Goal: Task Accomplishment & Management: Complete application form

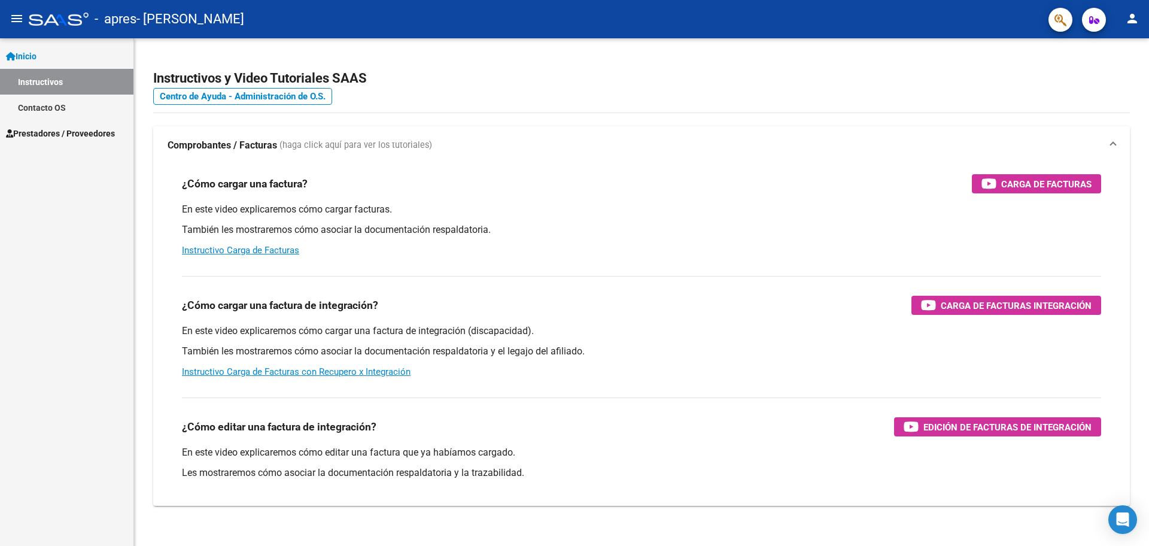
click at [40, 77] on link "Instructivos" at bounding box center [66, 82] width 133 height 26
click at [29, 50] on span "Inicio" at bounding box center [21, 56] width 31 height 13
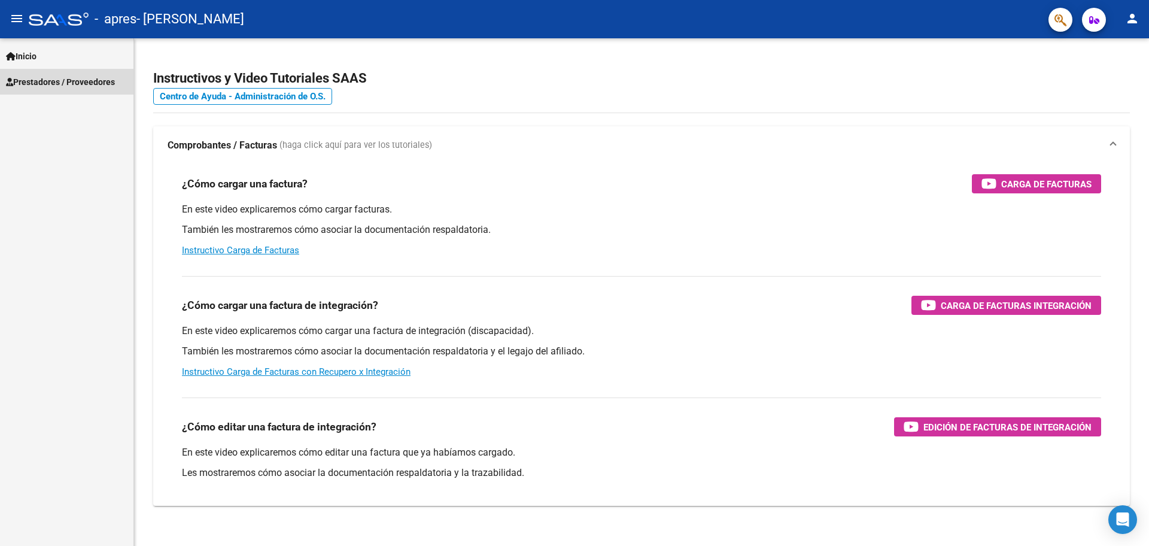
click at [44, 82] on span "Prestadores / Proveedores" at bounding box center [60, 81] width 109 height 13
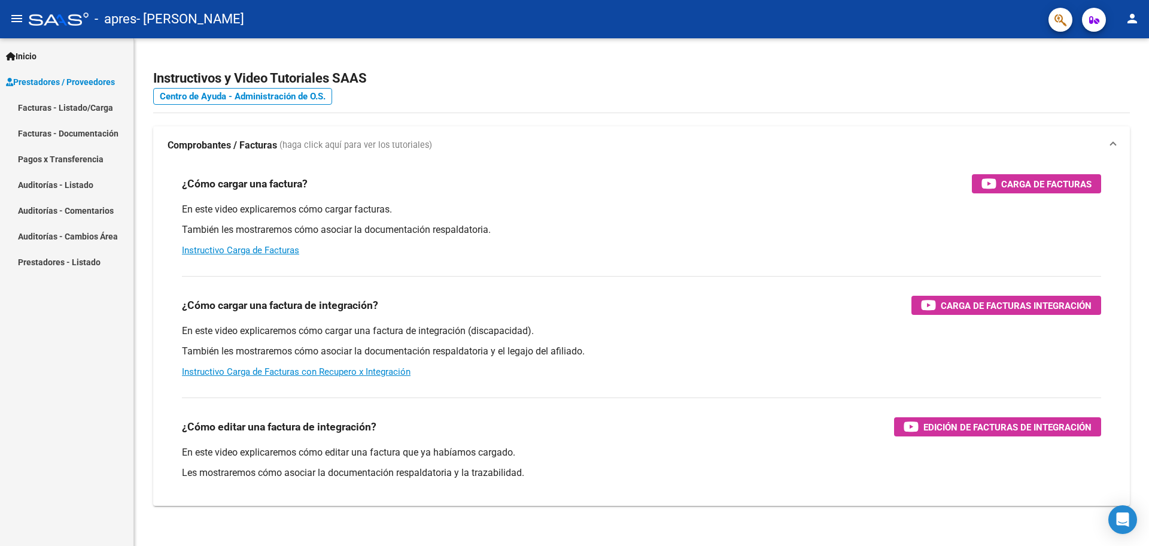
click at [60, 111] on link "Facturas - Listado/Carga" at bounding box center [66, 108] width 133 height 26
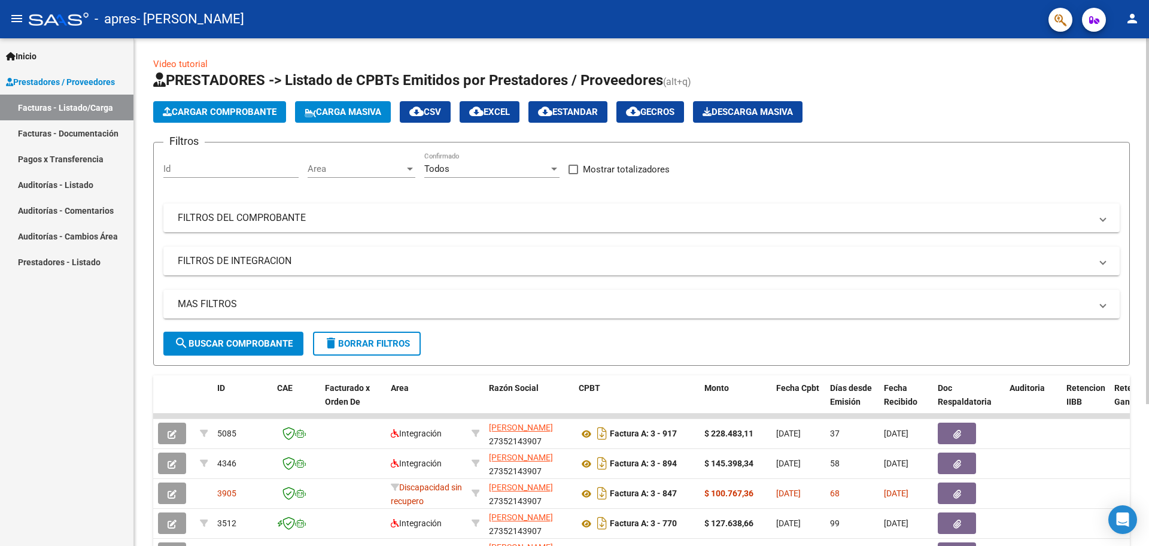
click at [238, 105] on button "Cargar Comprobante" at bounding box center [219, 112] width 133 height 22
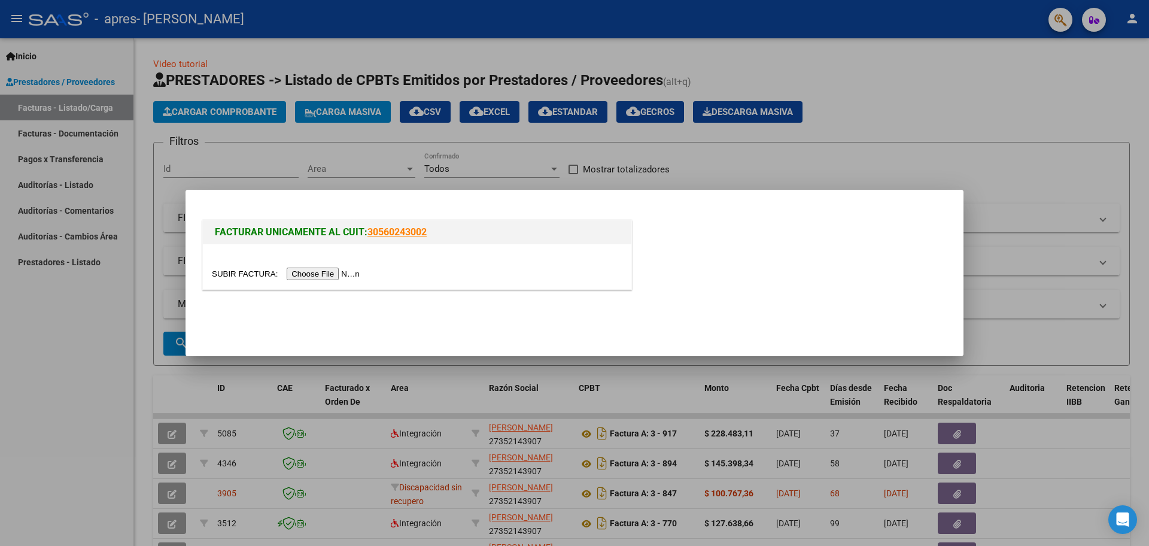
click at [345, 272] on input "file" at bounding box center [287, 273] width 151 height 13
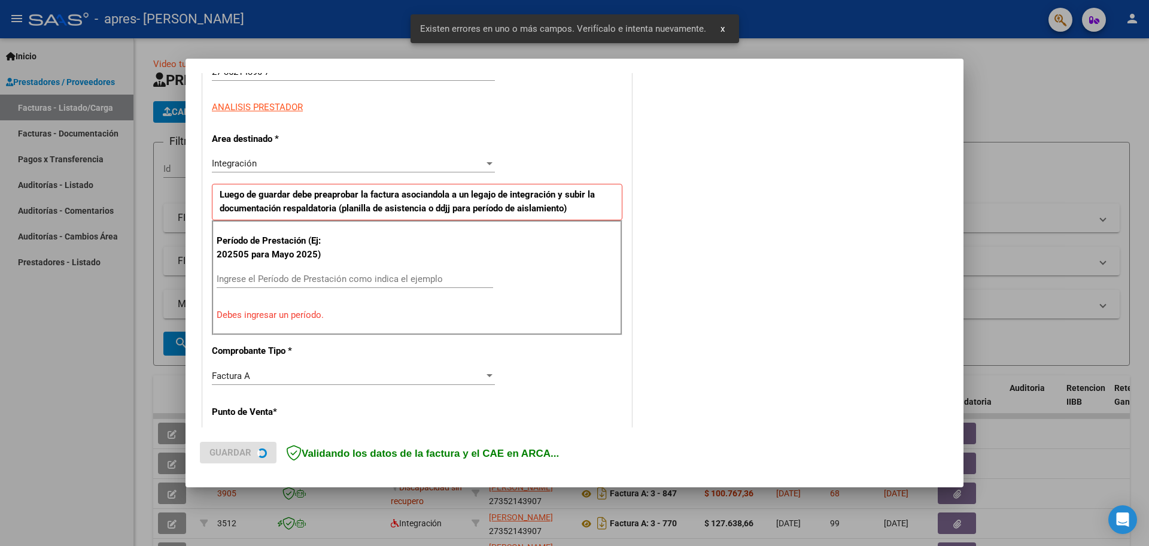
scroll to position [217, 0]
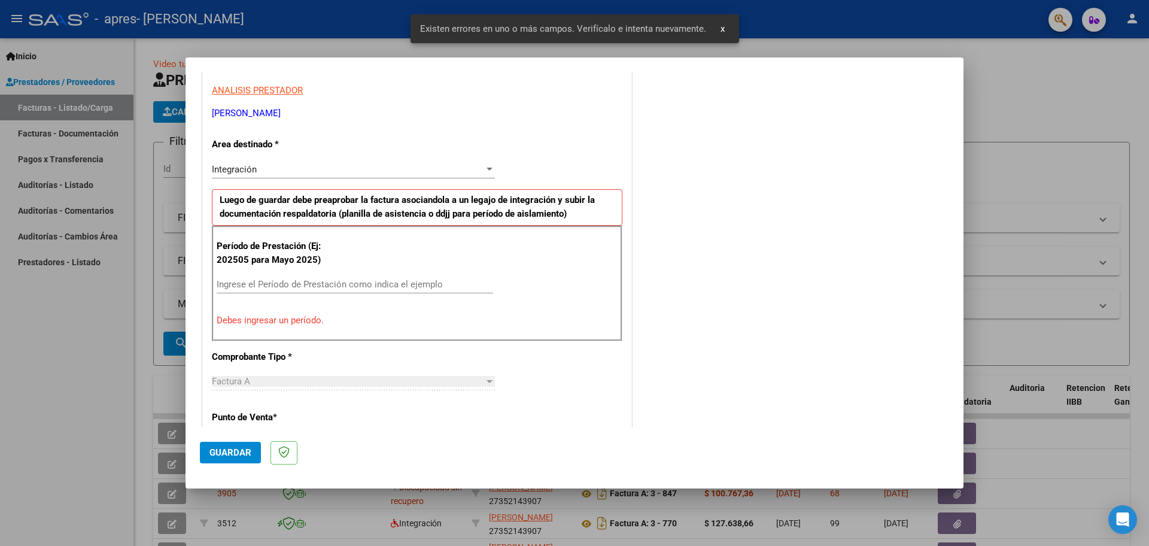
click at [262, 286] on input "Ingrese el Período de Prestación como indica el ejemplo" at bounding box center [355, 284] width 276 height 11
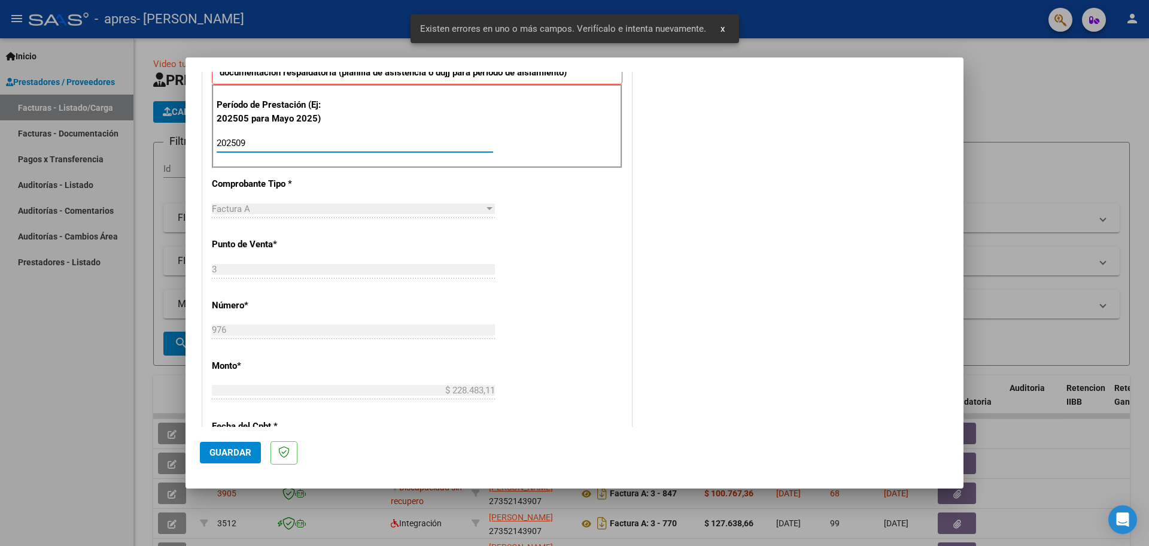
scroll to position [366, 0]
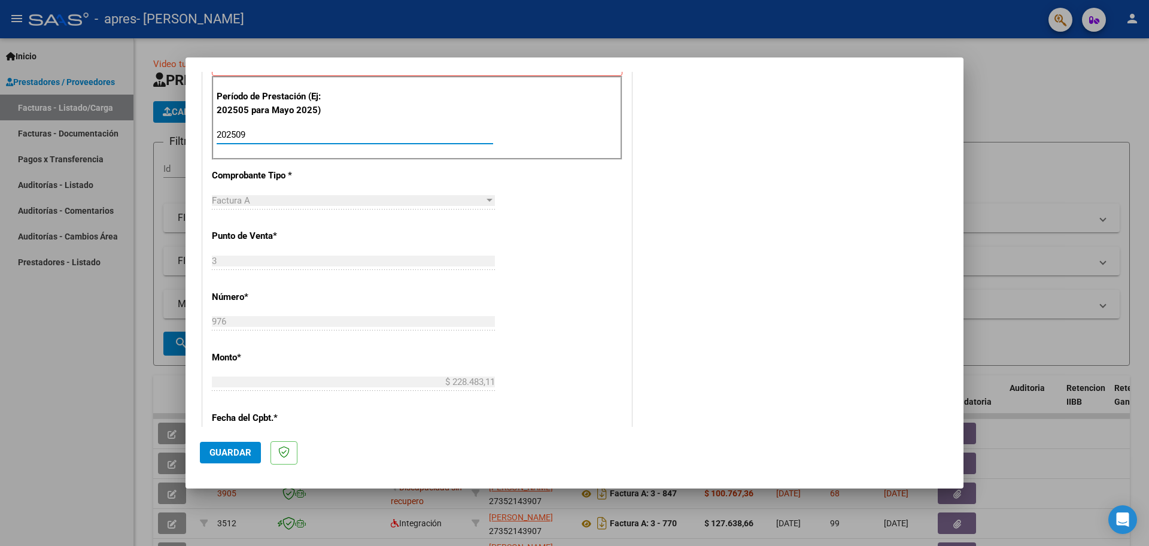
type input "202509"
click at [237, 449] on span "Guardar" at bounding box center [230, 452] width 42 height 11
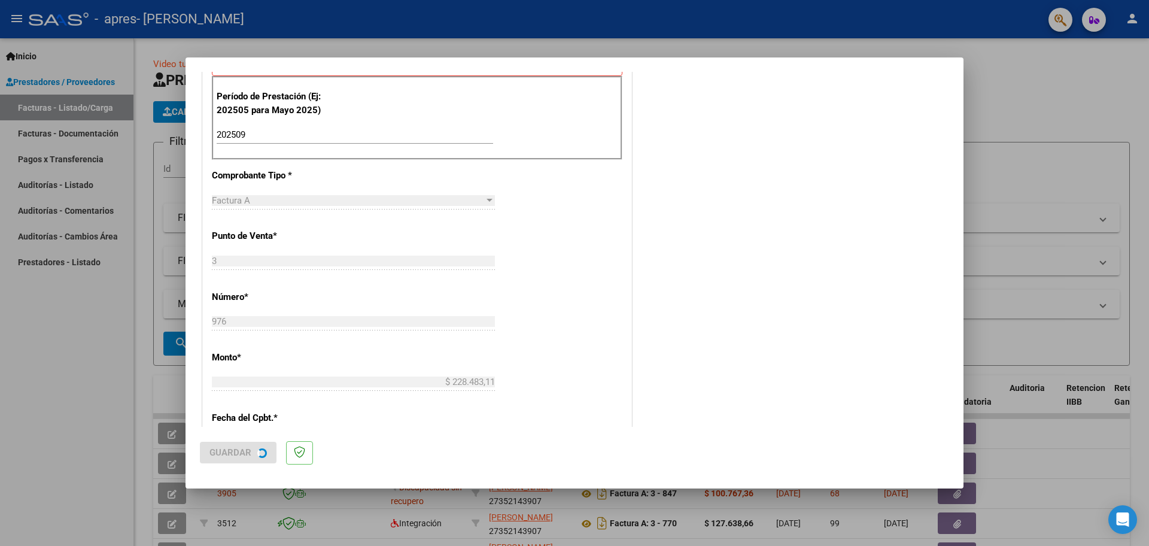
scroll to position [0, 0]
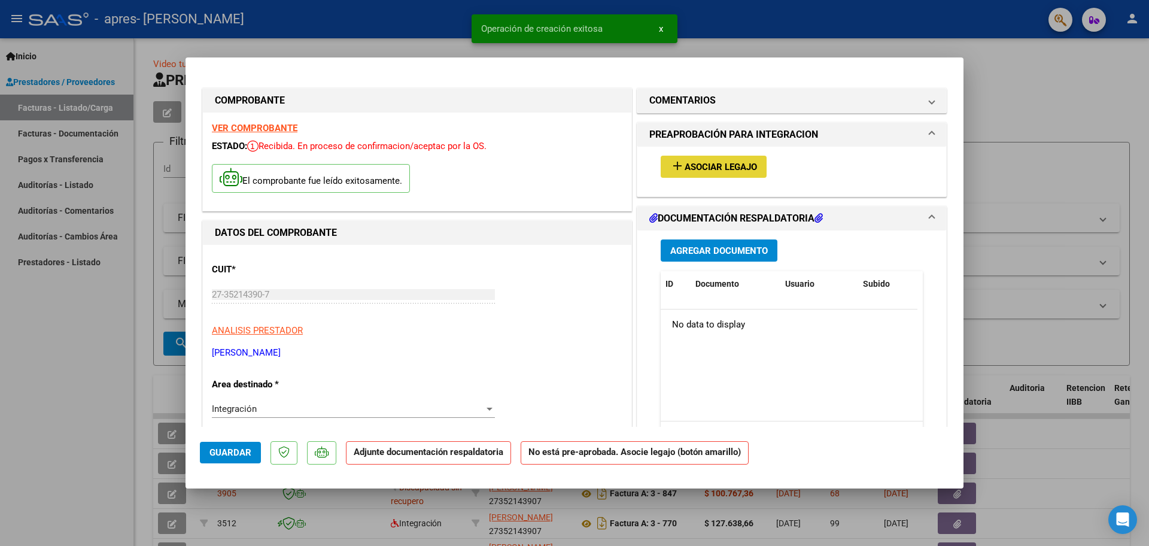
click at [698, 170] on span "Asociar Legajo" at bounding box center [720, 167] width 72 height 11
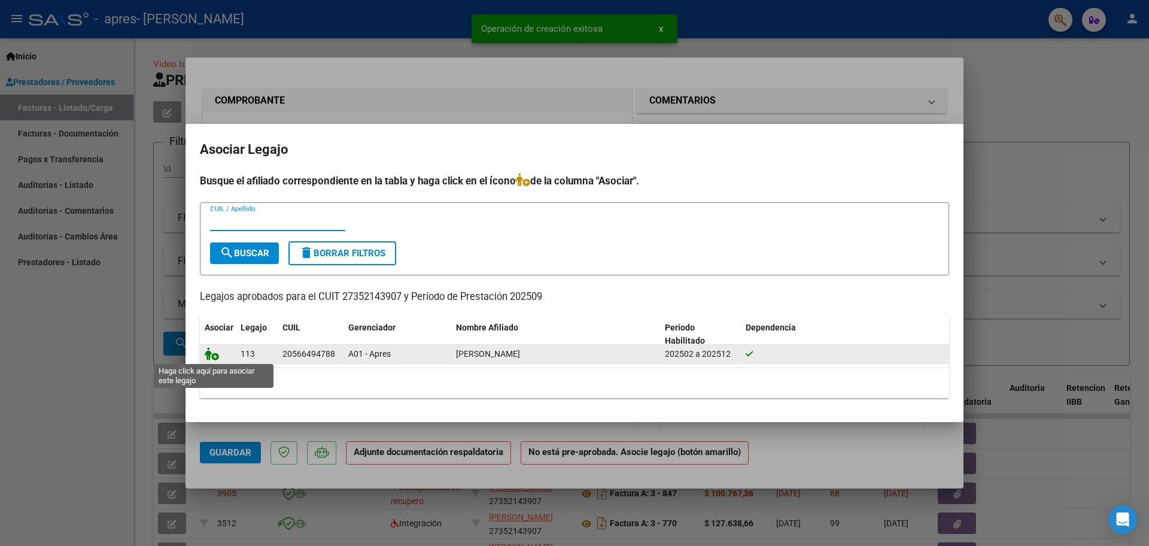
click at [208, 350] on icon at bounding box center [212, 353] width 14 height 13
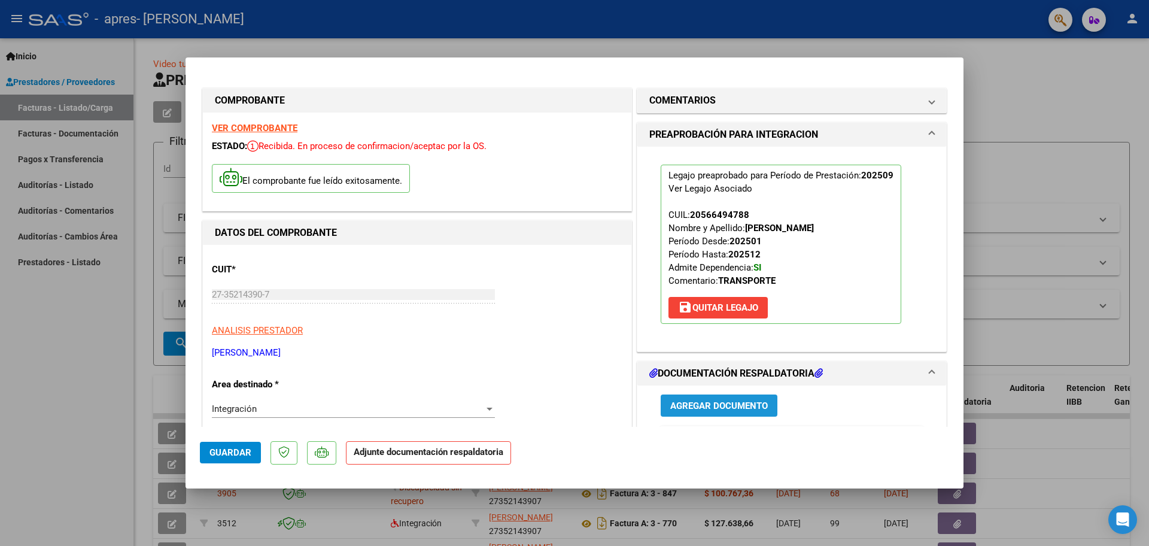
click at [690, 407] on span "Agregar Documento" at bounding box center [719, 405] width 98 height 11
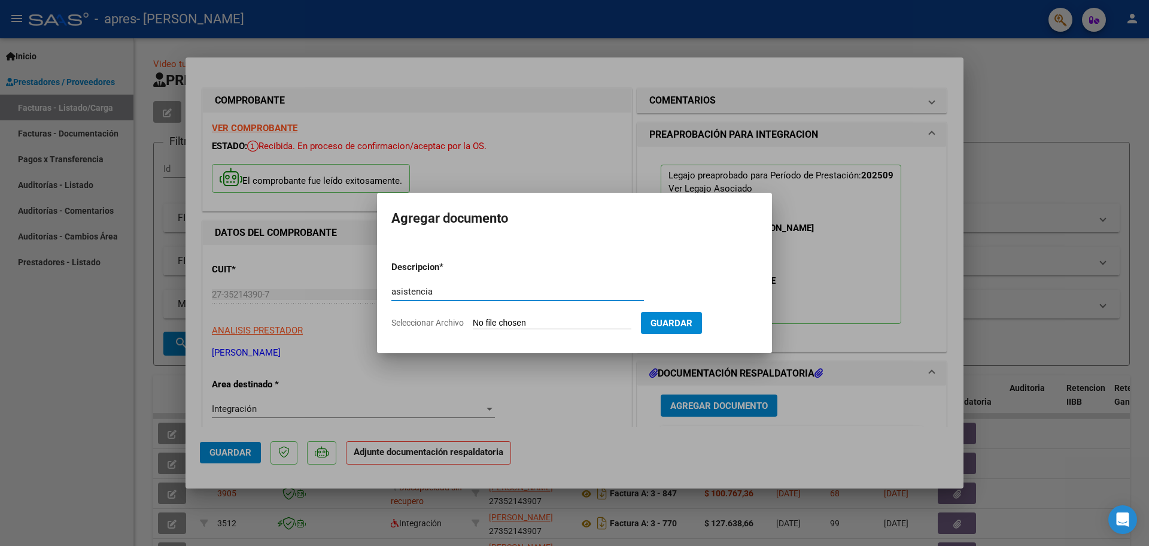
type input "asistencia"
click at [598, 320] on input "Seleccionar Archivo" at bounding box center [552, 323] width 159 height 11
type input "C:\fakepath\septiembre.jpg"
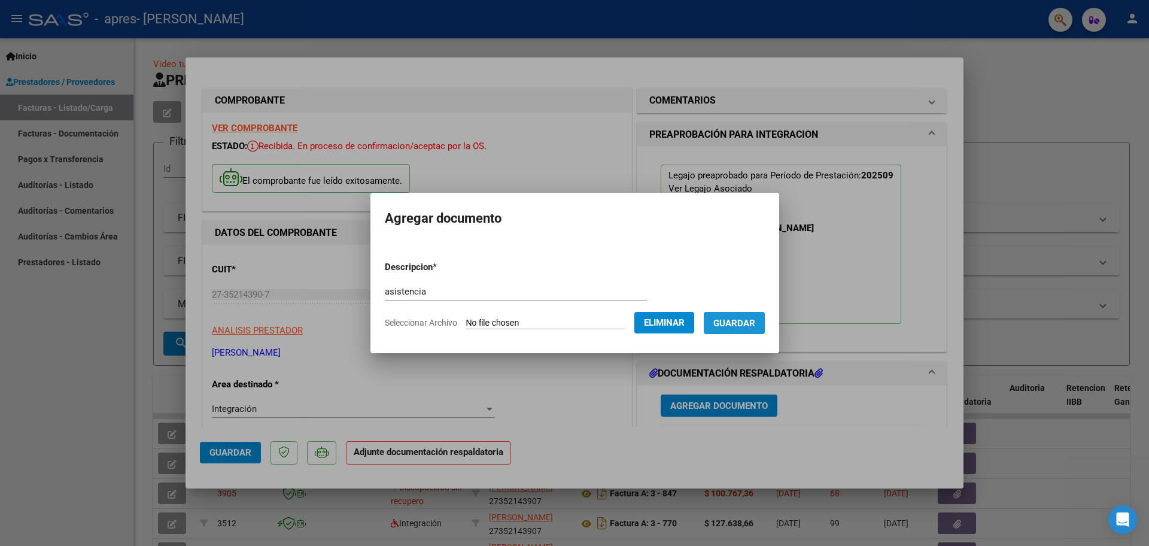
click at [725, 323] on span "Guardar" at bounding box center [734, 323] width 42 height 11
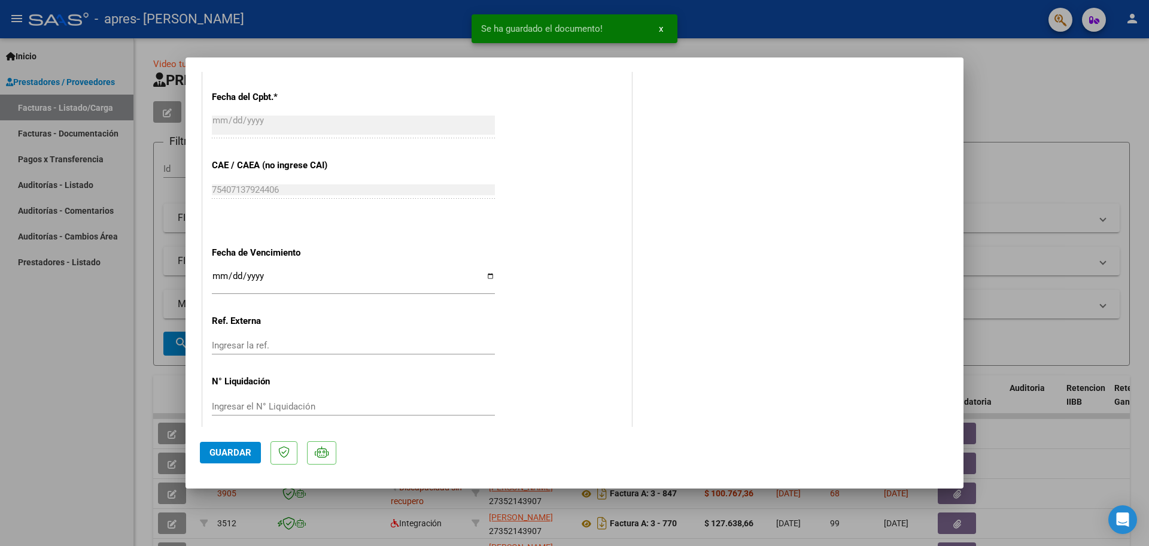
scroll to position [716, 0]
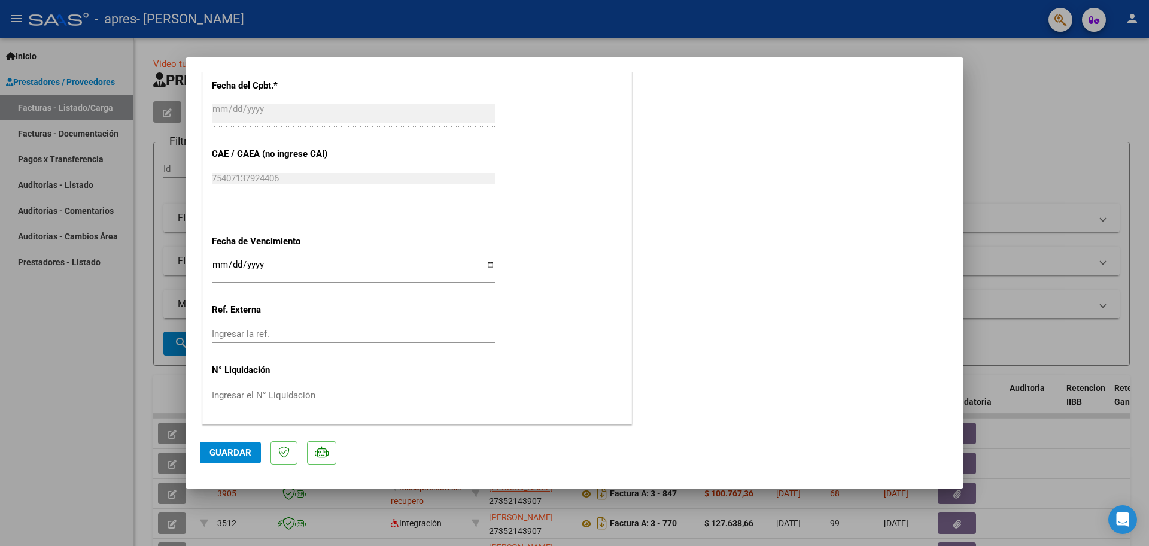
click at [226, 447] on span "Guardar" at bounding box center [230, 452] width 42 height 11
click at [1081, 165] on div at bounding box center [574, 273] width 1149 height 546
type input "$ 0,00"
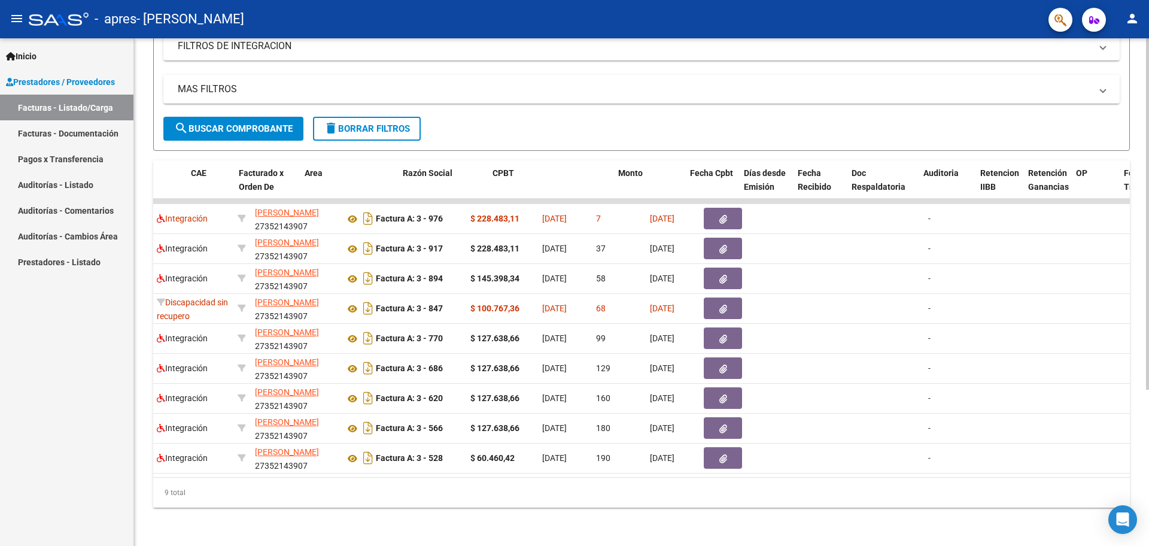
scroll to position [0, 0]
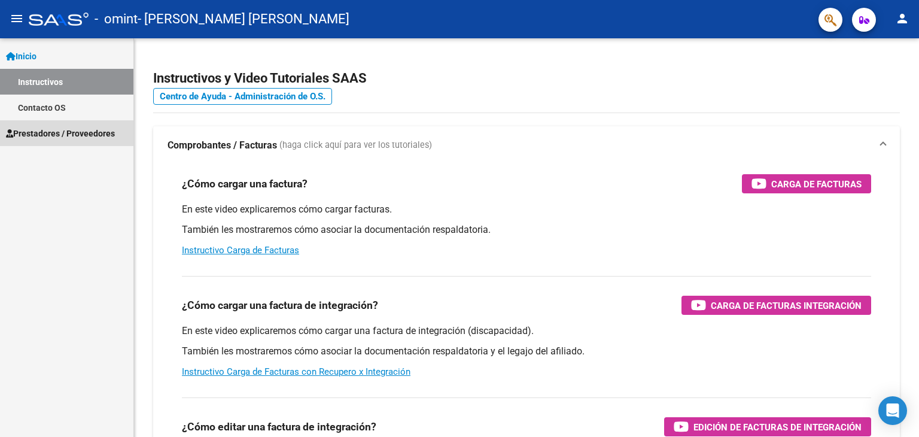
click at [57, 124] on link "Prestadores / Proveedores" at bounding box center [66, 133] width 133 height 26
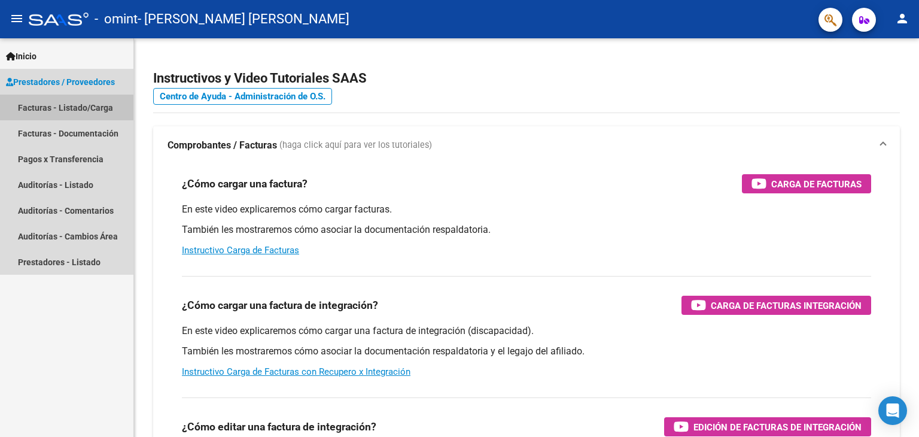
click at [84, 107] on link "Facturas - Listado/Carga" at bounding box center [66, 108] width 133 height 26
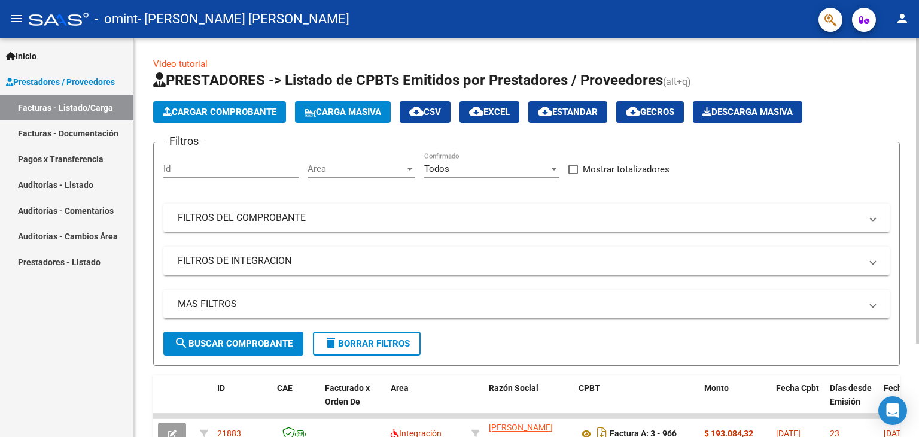
click at [245, 111] on span "Cargar Comprobante" at bounding box center [220, 112] width 114 height 11
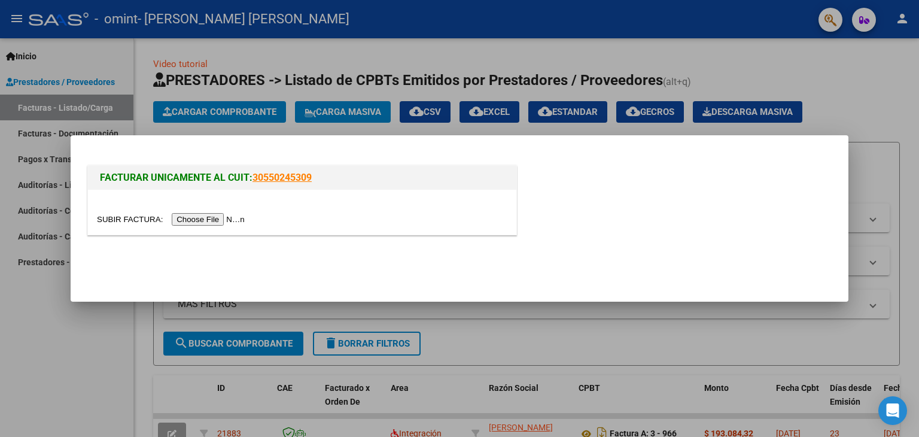
click at [217, 216] on input "file" at bounding box center [172, 219] width 151 height 13
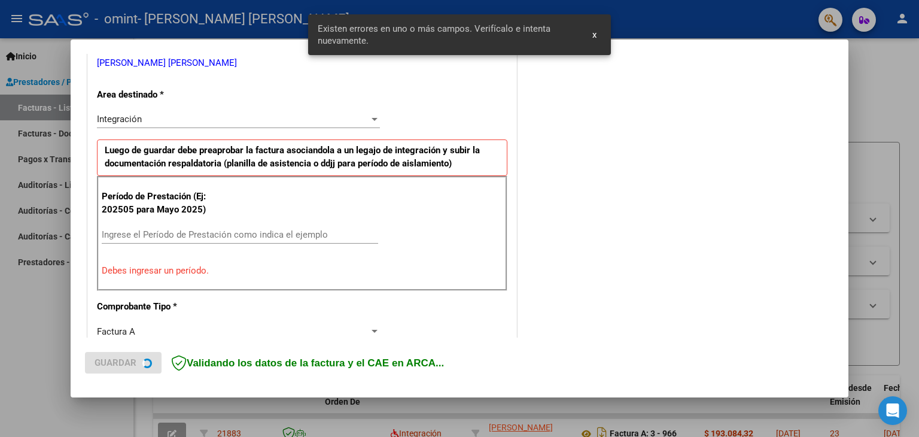
scroll to position [251, 0]
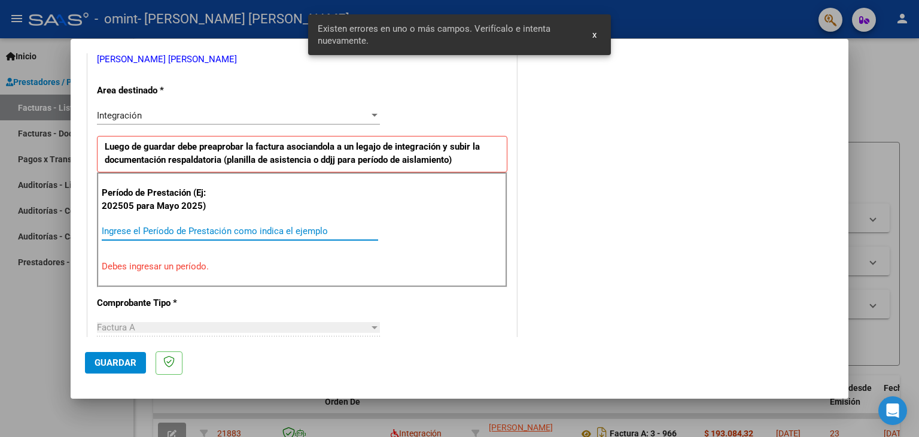
click at [172, 230] on input "Ingrese el Período de Prestación como indica el ejemplo" at bounding box center [240, 231] width 276 height 11
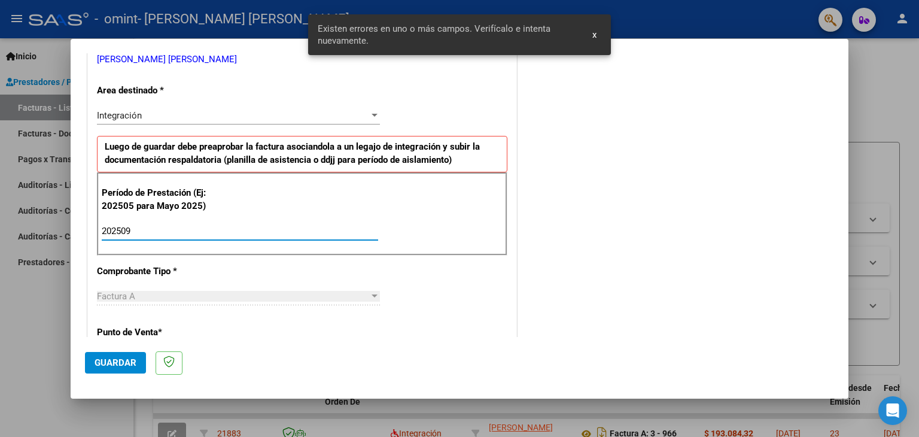
type input "202509"
click at [109, 364] on span "Guardar" at bounding box center [116, 362] width 42 height 11
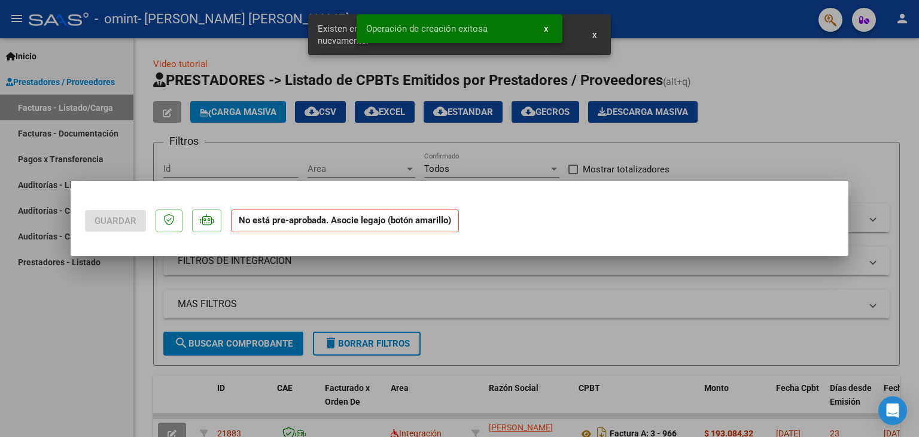
scroll to position [0, 0]
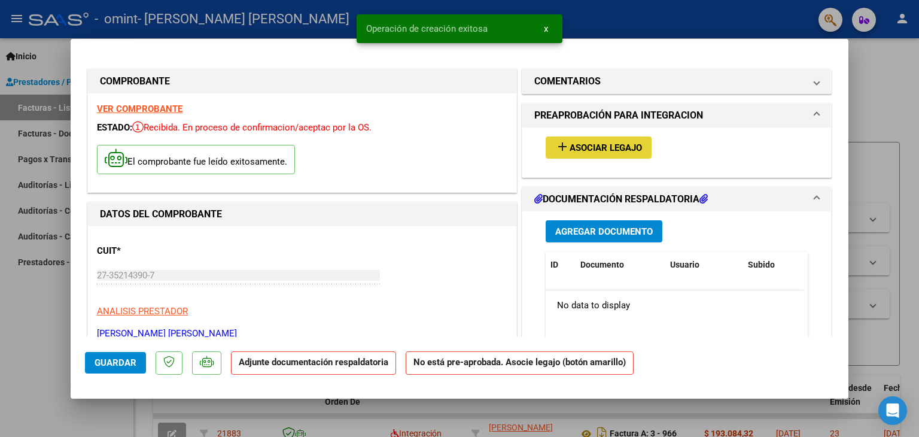
click at [596, 149] on span "Asociar Legajo" at bounding box center [606, 147] width 72 height 11
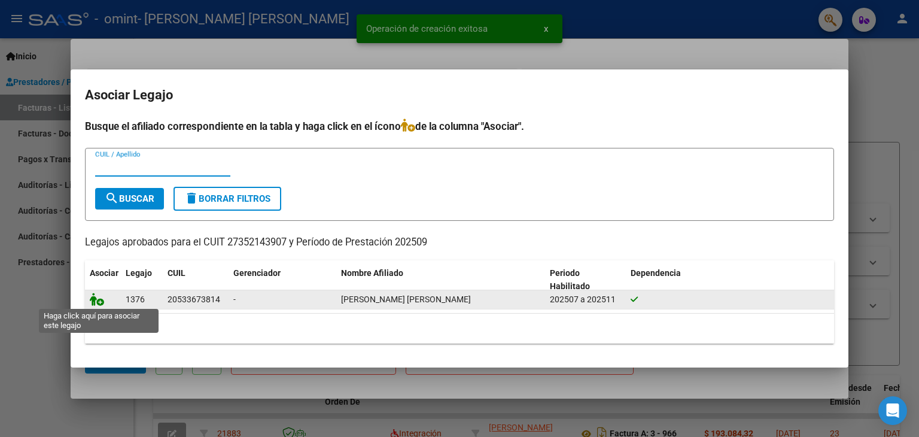
click at [99, 301] on icon at bounding box center [97, 299] width 14 height 13
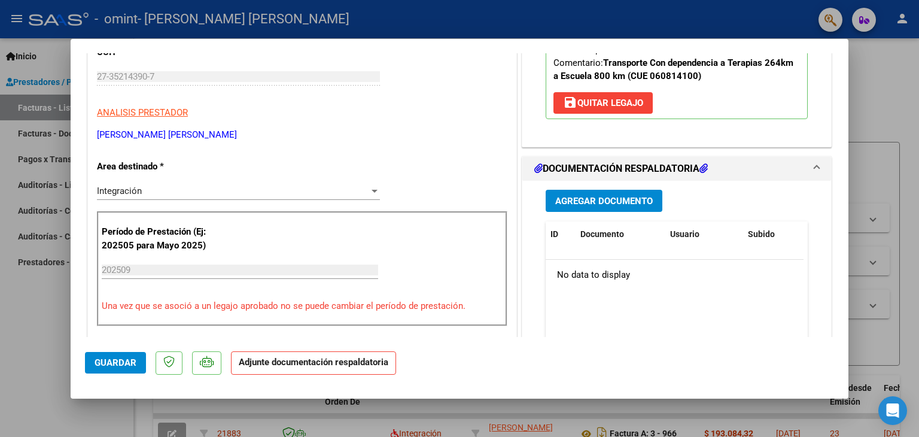
scroll to position [239, 0]
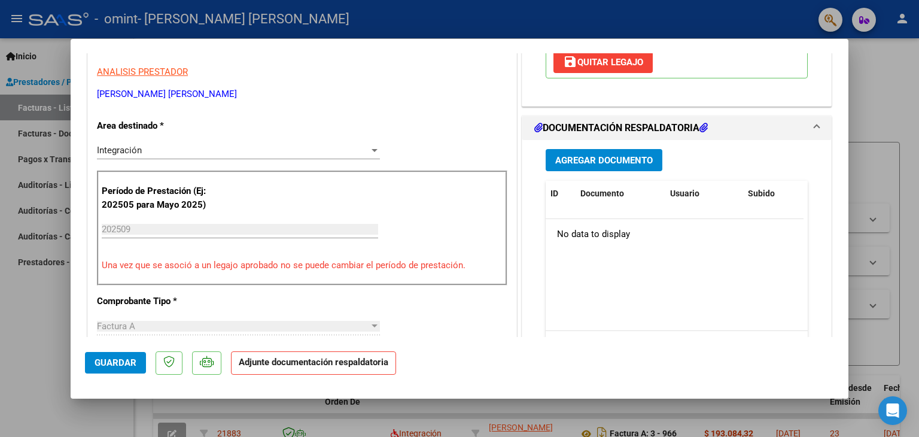
click at [601, 156] on span "Agregar Documento" at bounding box center [604, 160] width 98 height 11
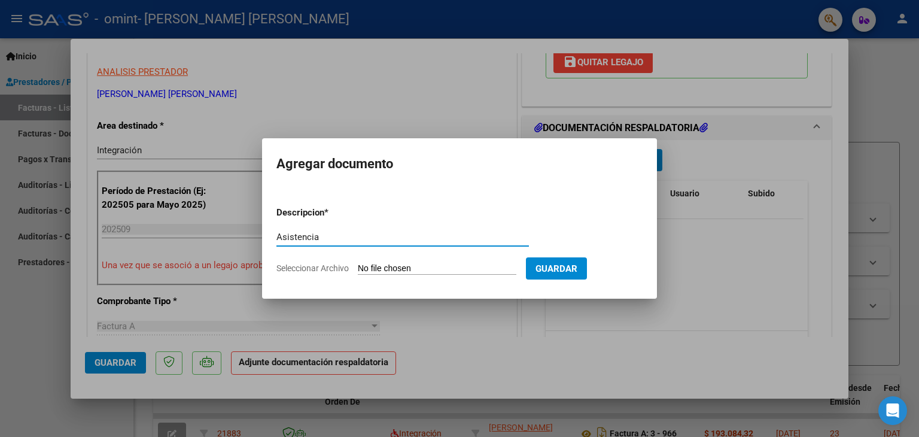
type input "Asistencia"
click at [387, 268] on input "Seleccionar Archivo" at bounding box center [437, 268] width 159 height 11
type input "C:\fakepath\Septiembre colegio.jpg"
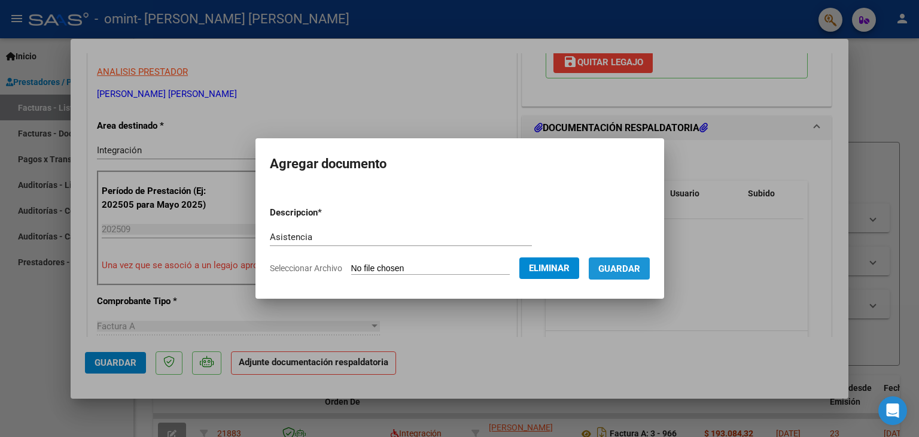
click at [640, 269] on span "Guardar" at bounding box center [619, 268] width 42 height 11
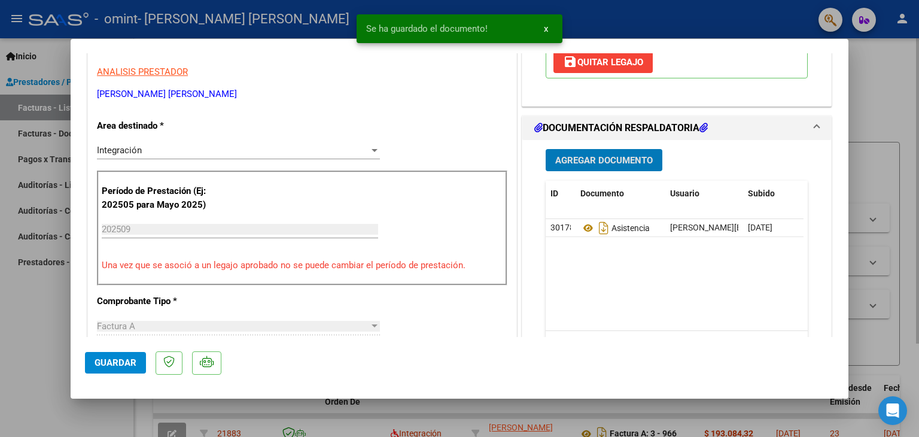
click at [885, 105] on div at bounding box center [459, 218] width 919 height 437
type input "$ 0,00"
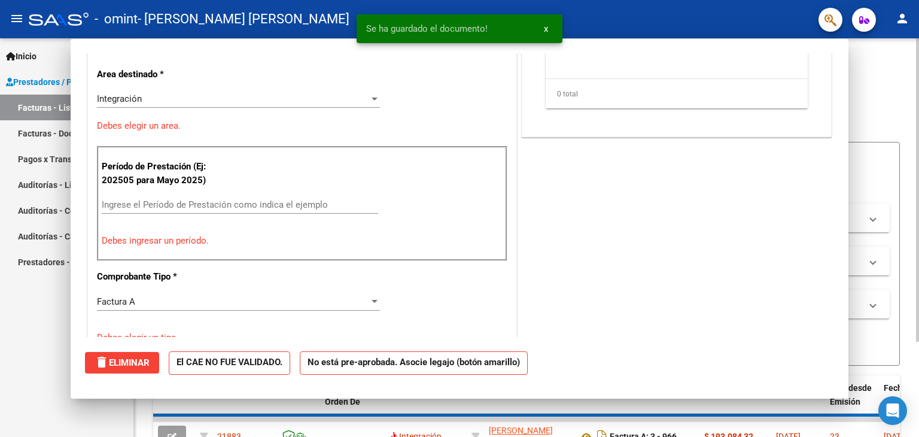
scroll to position [0, 0]
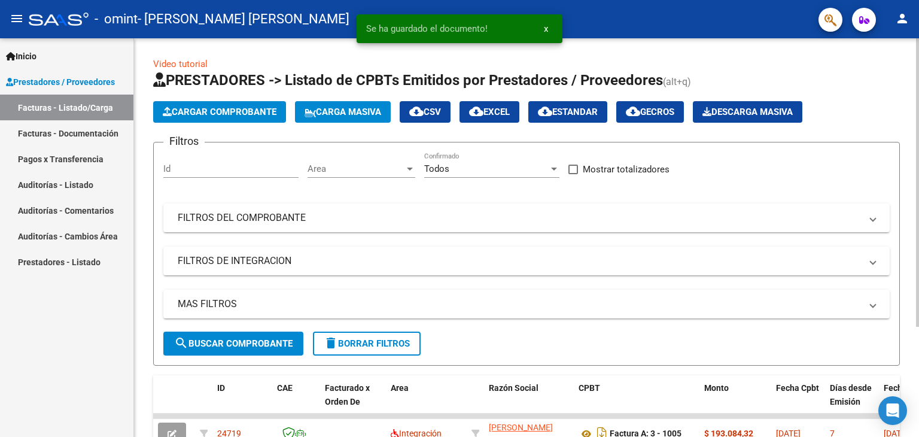
click at [197, 110] on span "Cargar Comprobante" at bounding box center [220, 112] width 114 height 11
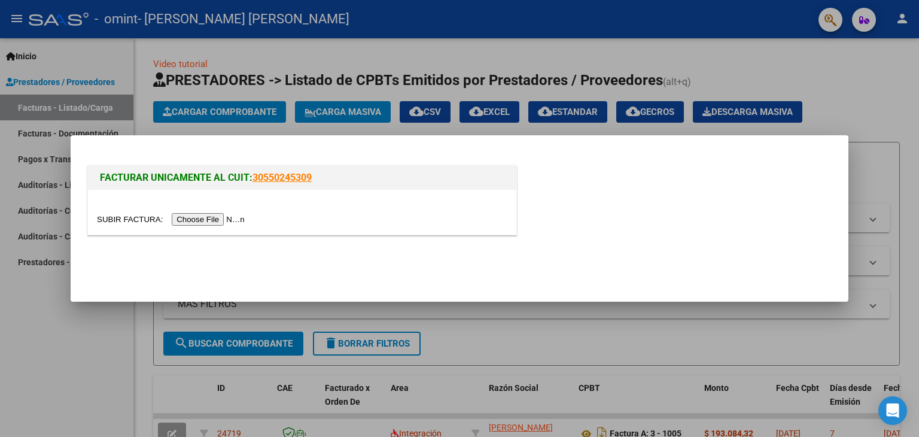
click at [208, 221] on input "file" at bounding box center [172, 219] width 151 height 13
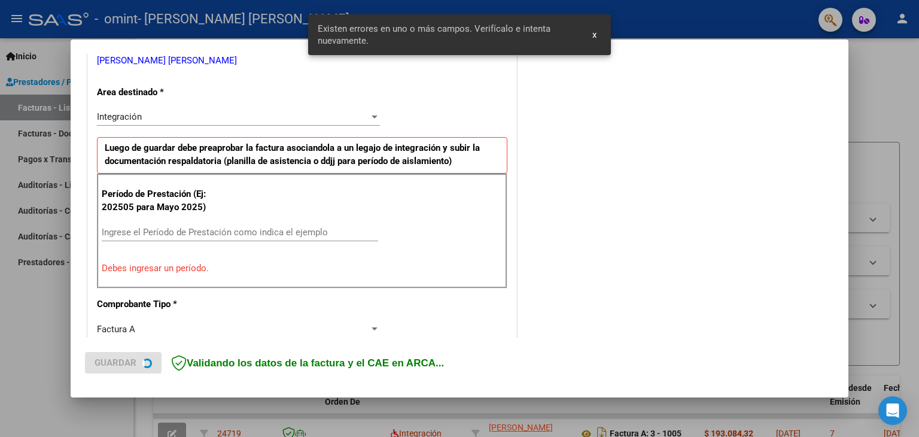
scroll to position [251, 0]
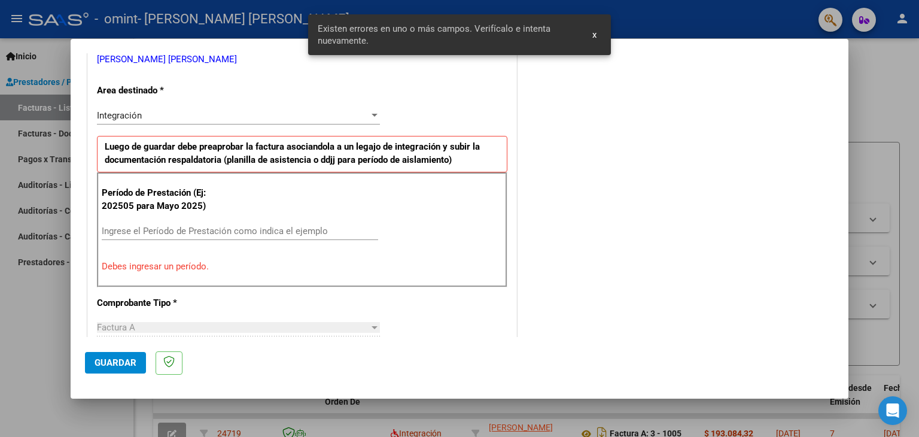
click at [169, 236] on div "Ingrese el Período de Prestación como indica el ejemplo" at bounding box center [240, 231] width 276 height 18
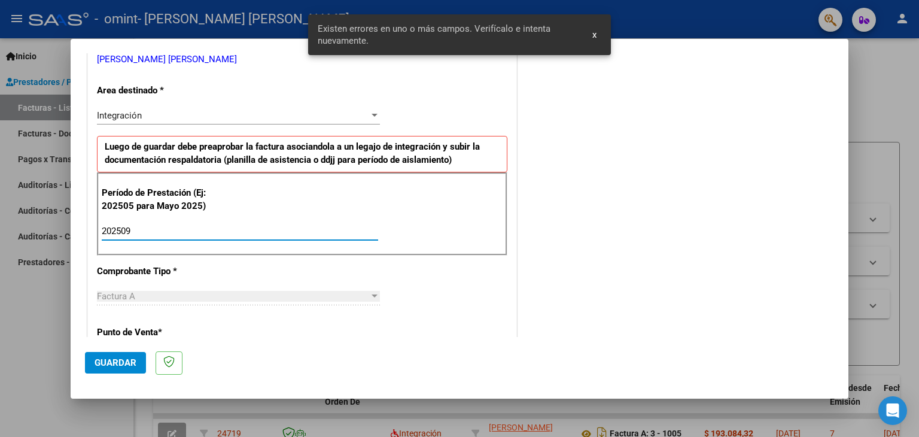
type input "202509"
click at [115, 367] on span "Guardar" at bounding box center [116, 362] width 42 height 11
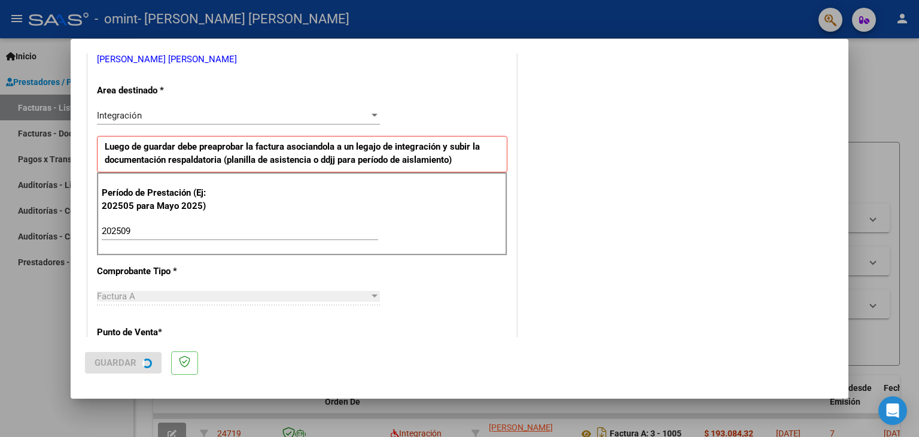
scroll to position [0, 0]
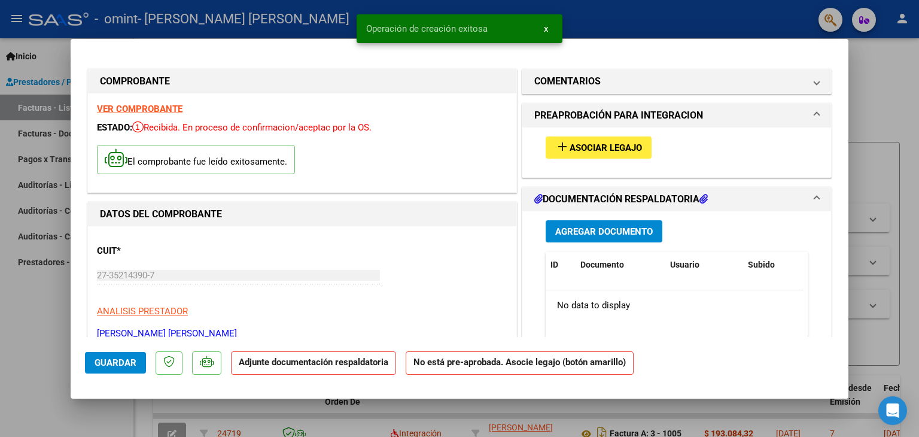
click at [574, 153] on span "Asociar Legajo" at bounding box center [606, 147] width 72 height 11
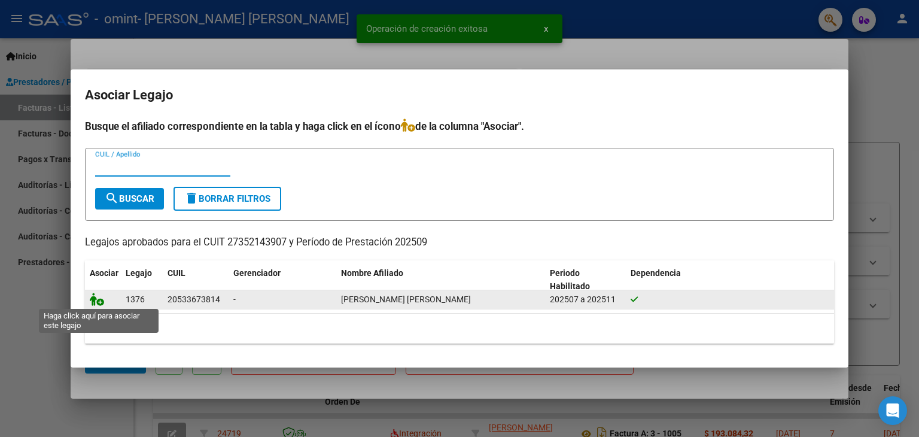
click at [101, 300] on icon at bounding box center [97, 299] width 14 height 13
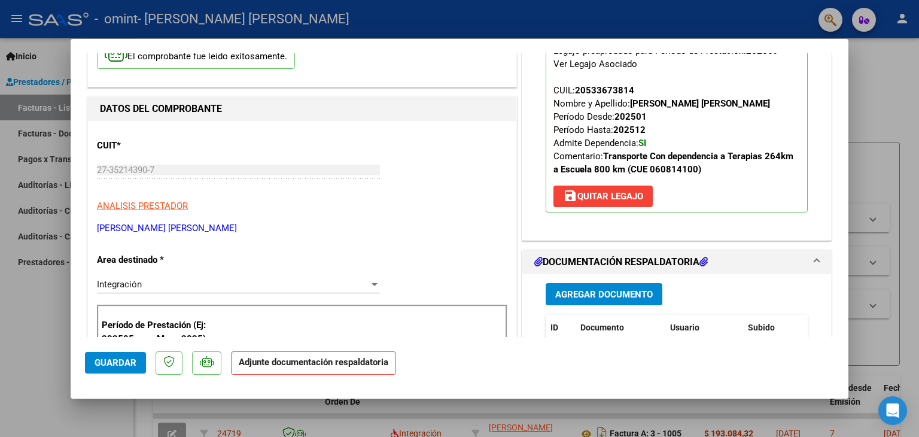
scroll to position [180, 0]
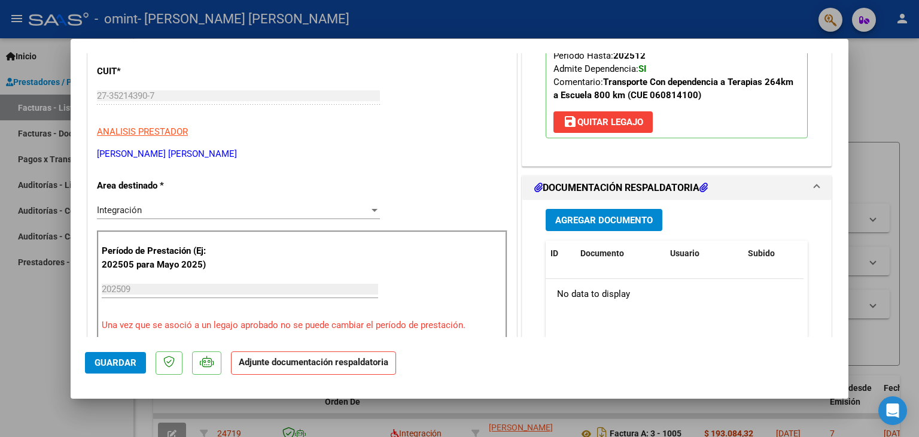
click at [582, 215] on span "Agregar Documento" at bounding box center [604, 220] width 98 height 11
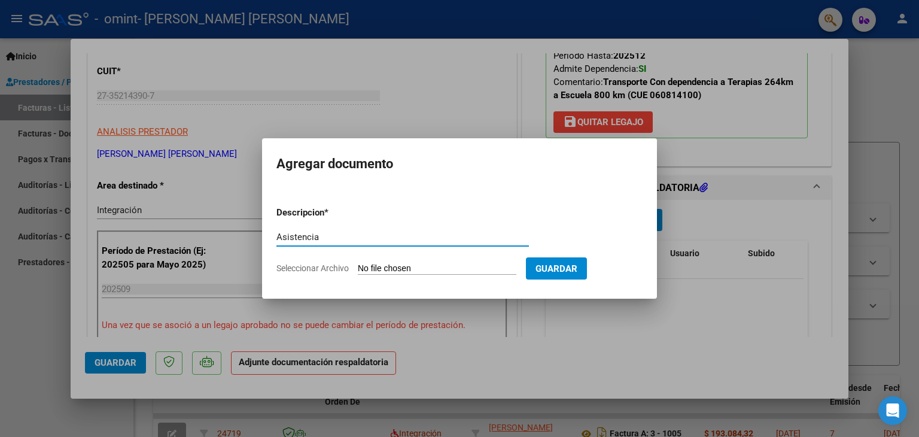
type input "Asistencia"
click at [455, 264] on input "Seleccionar Archivo" at bounding box center [437, 268] width 159 height 11
type input "C:\fakepath\septiembre terapias.jpg"
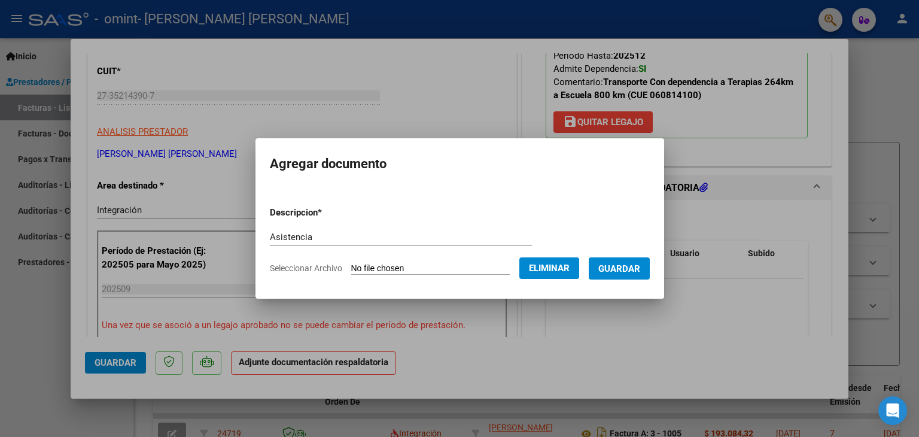
click at [628, 266] on span "Guardar" at bounding box center [619, 268] width 42 height 11
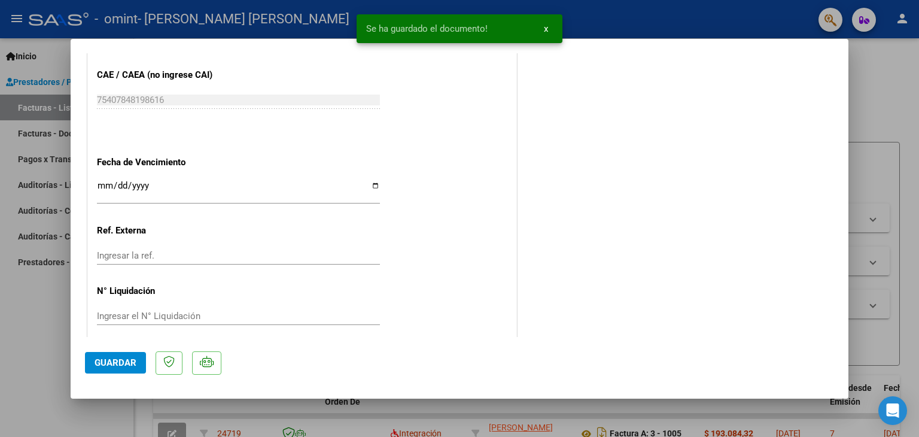
scroll to position [786, 0]
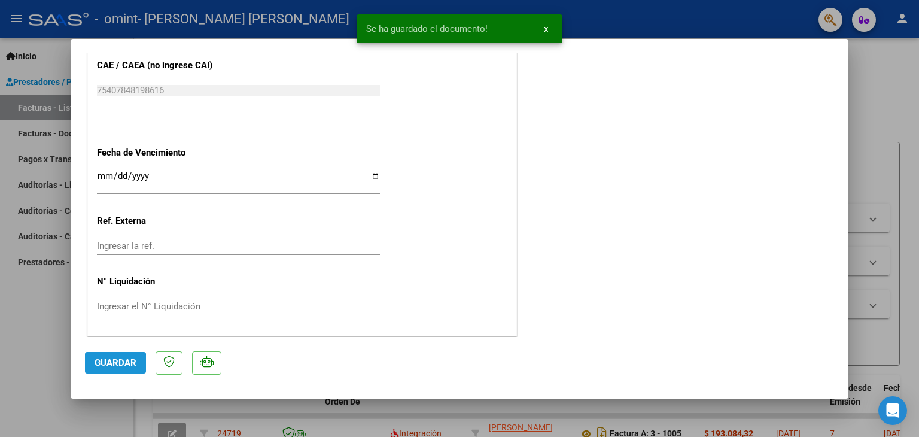
click at [103, 365] on span "Guardar" at bounding box center [116, 362] width 42 height 11
click at [872, 110] on div at bounding box center [459, 218] width 919 height 437
type input "$ 0,00"
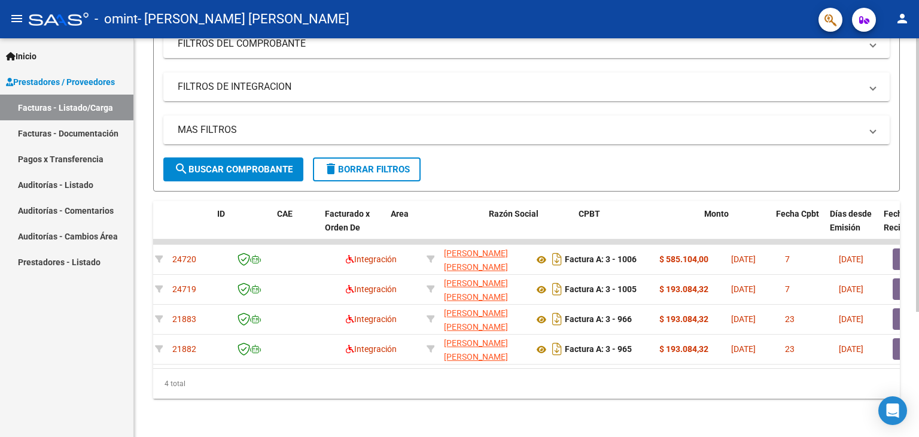
scroll to position [0, 0]
